Goal: Transaction & Acquisition: Purchase product/service

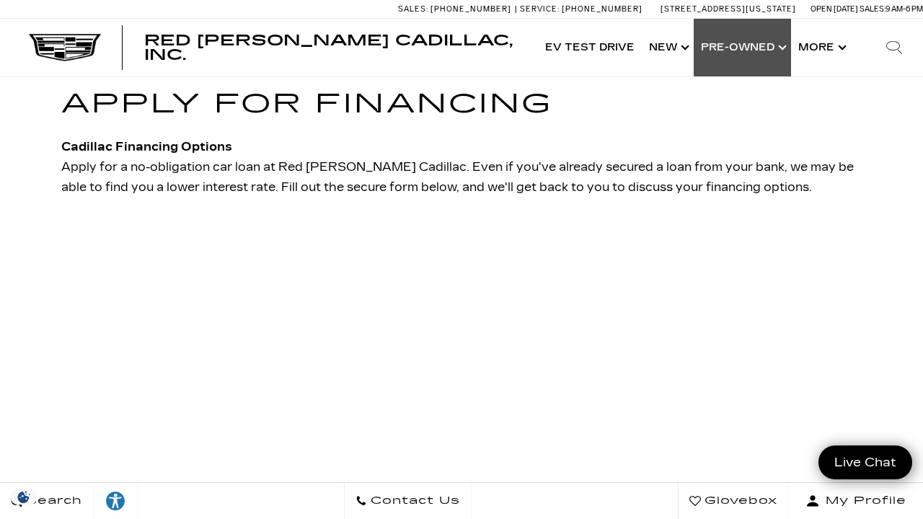
click at [736, 52] on link "Show Pre-Owned" at bounding box center [742, 48] width 97 height 58
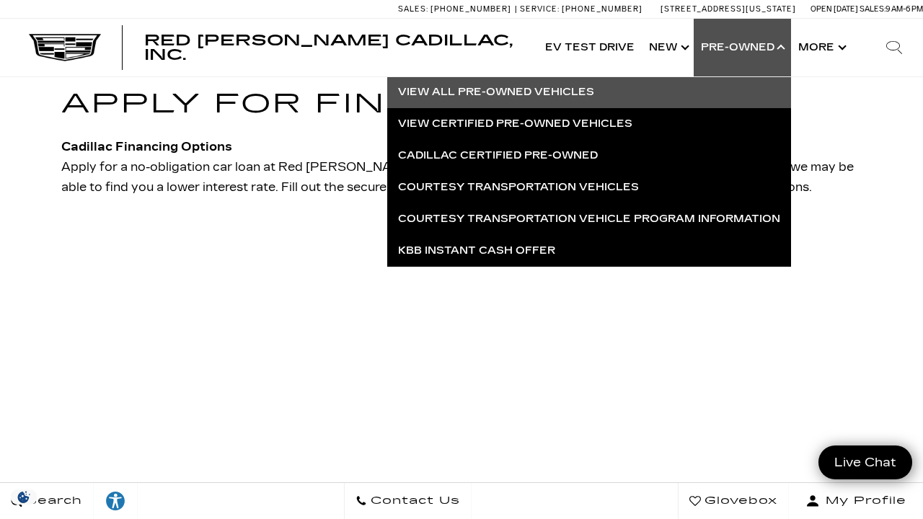
click at [584, 88] on link "View All Pre-Owned Vehicles" at bounding box center [589, 92] width 404 height 32
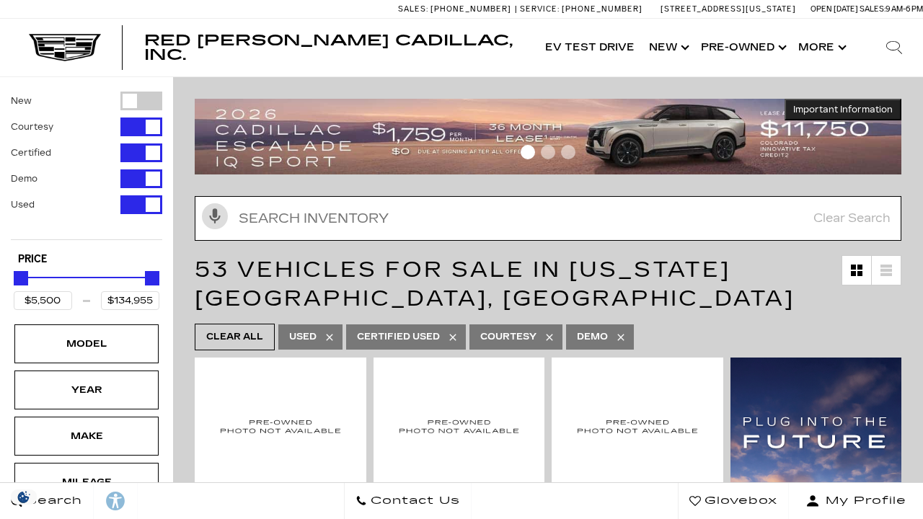
click at [444, 235] on input "text" at bounding box center [548, 218] width 707 height 45
click at [444, 226] on input "text" at bounding box center [548, 218] width 707 height 45
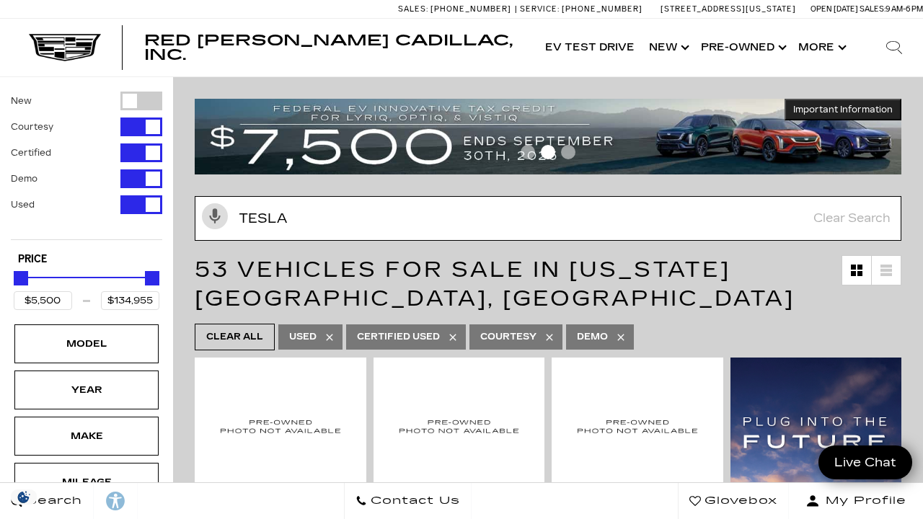
type input "tesla"
type input "$27,500"
type input "$28,189"
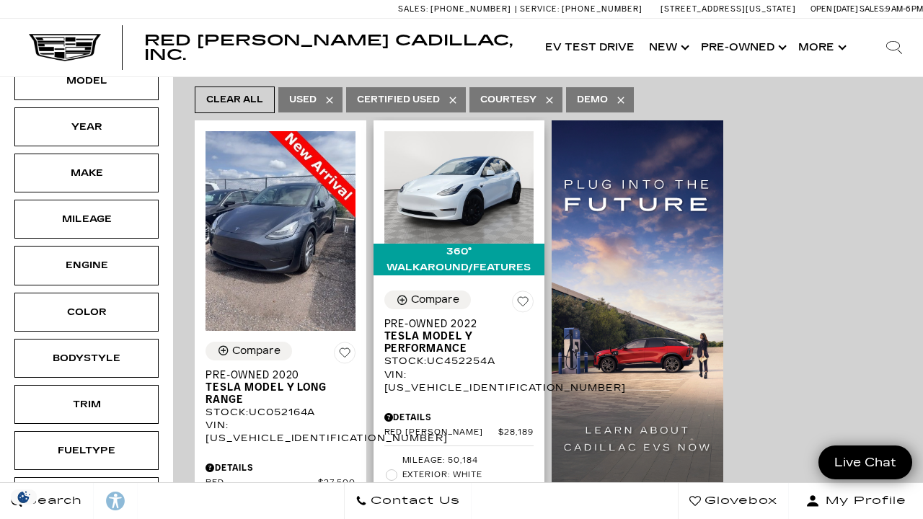
click at [467, 369] on div "VIN: 7SAYGDEF0NF452254" at bounding box center [459, 382] width 150 height 26
